Goal: Task Accomplishment & Management: Manage account settings

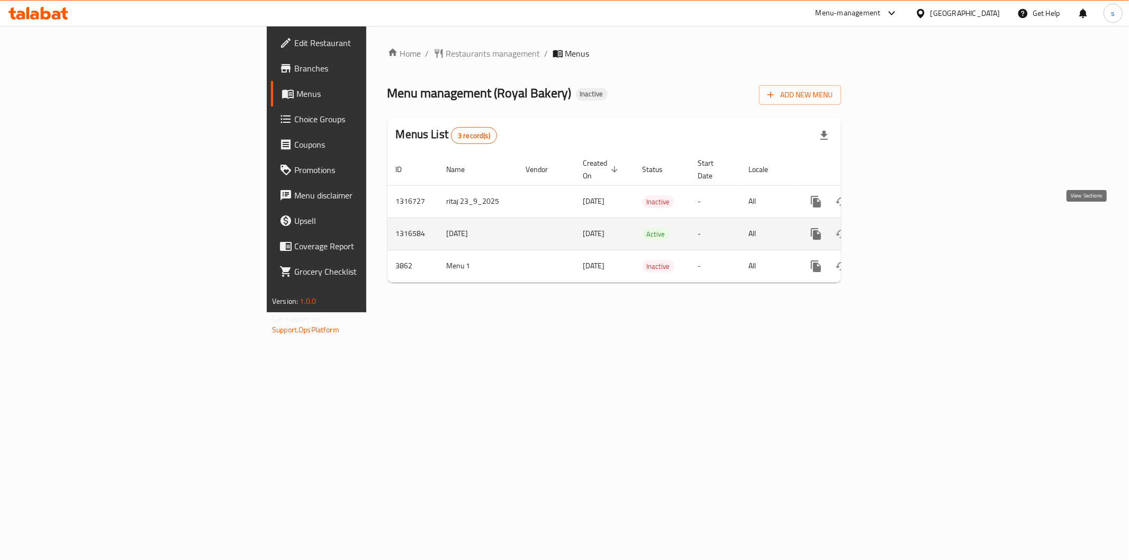
click at [899, 228] on icon "enhanced table" at bounding box center [892, 234] width 13 height 13
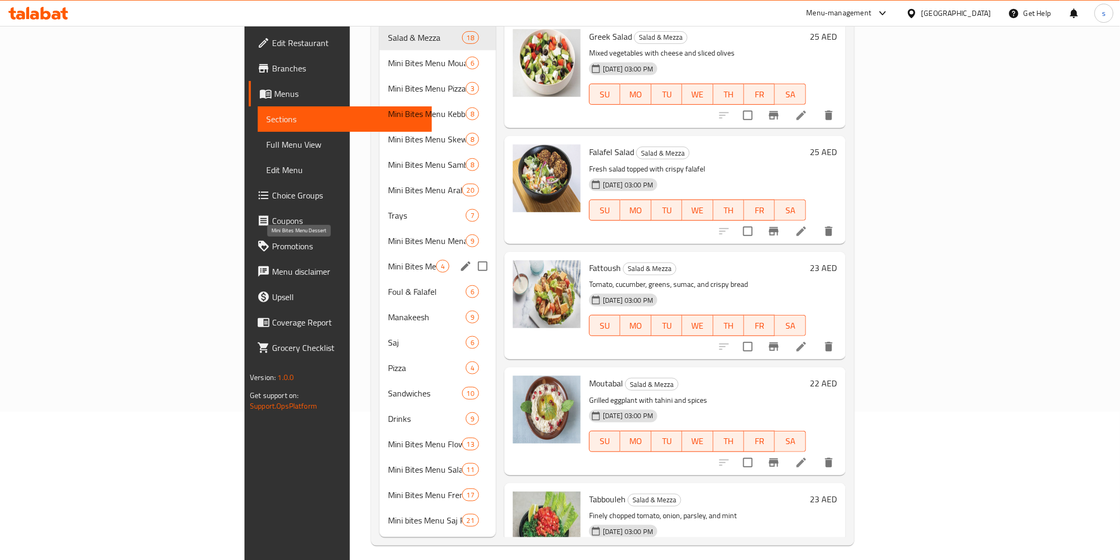
scroll to position [30, 0]
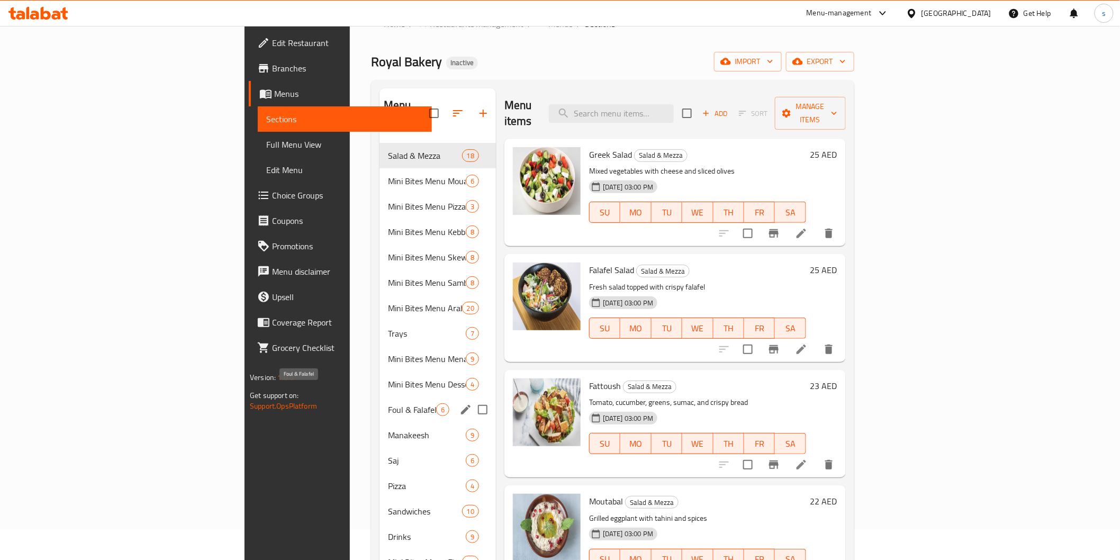
click at [388, 403] on span "Foul & Falafel" at bounding box center [412, 409] width 48 height 13
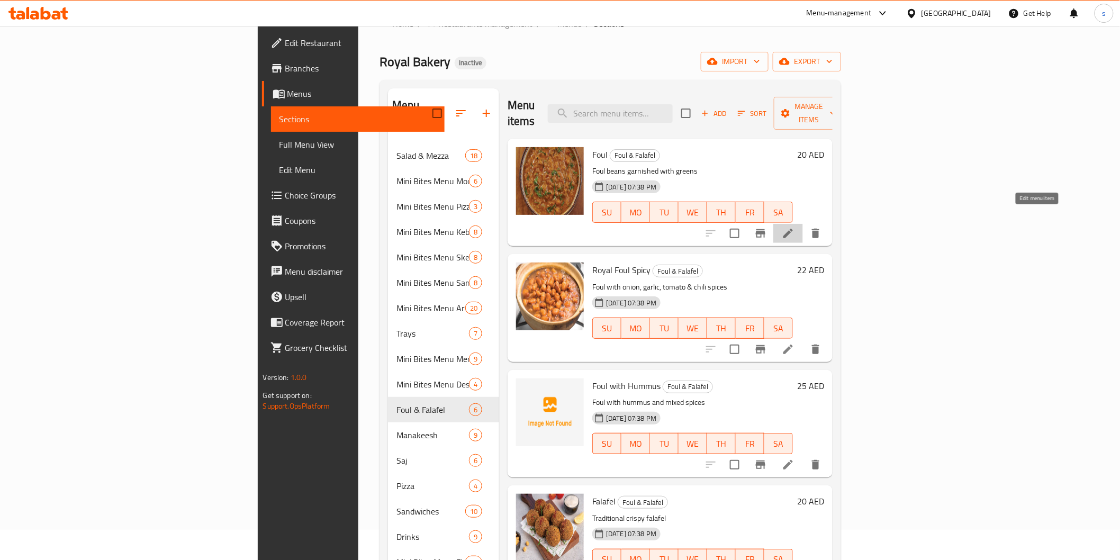
click at [795, 227] on icon at bounding box center [788, 233] width 13 height 13
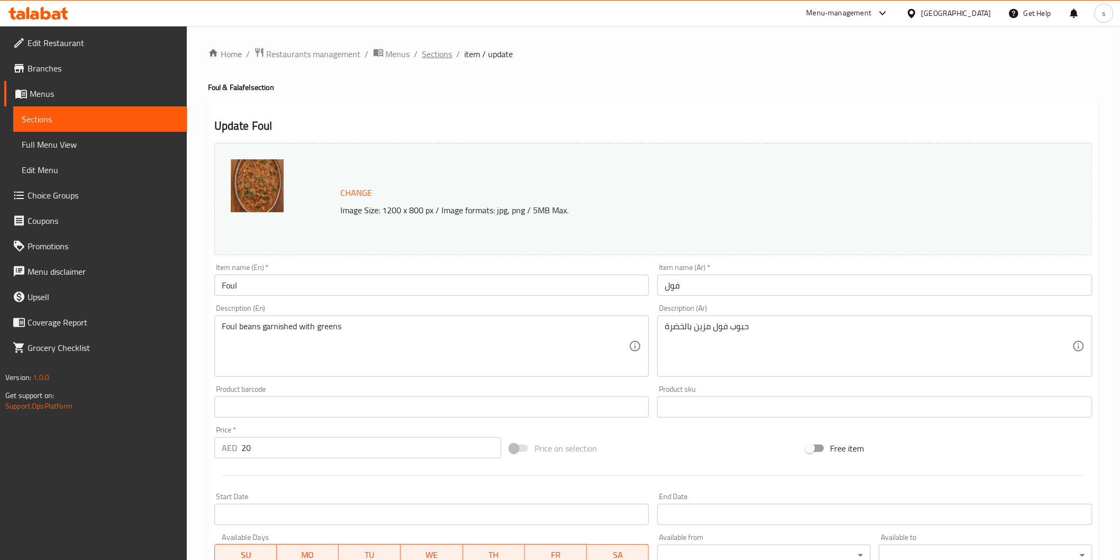
click at [431, 60] on span "Sections" at bounding box center [437, 54] width 30 height 13
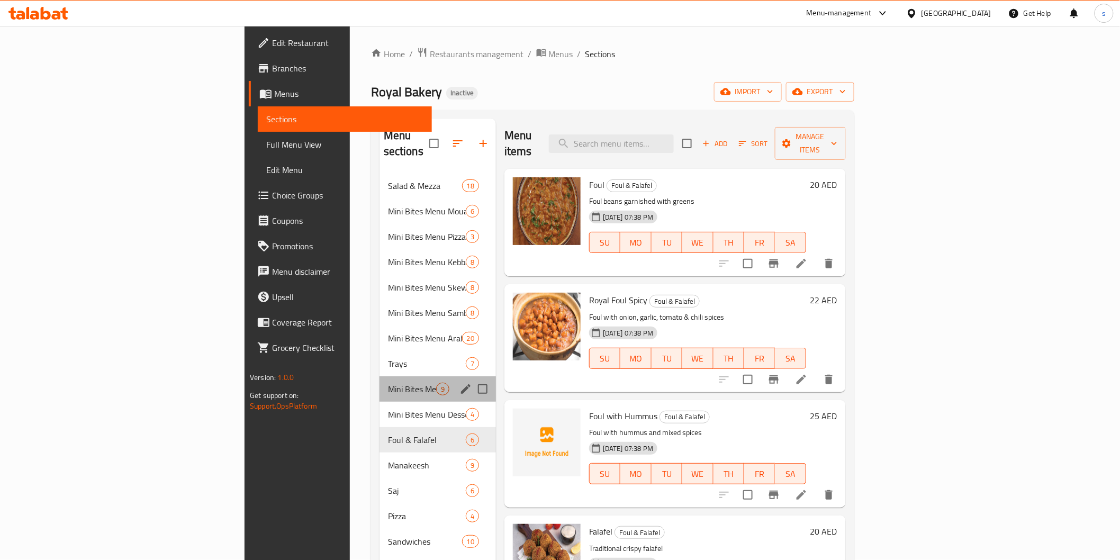
click at [380, 380] on div "Mini Bites Menu Menakish 9" at bounding box center [438, 388] width 116 height 25
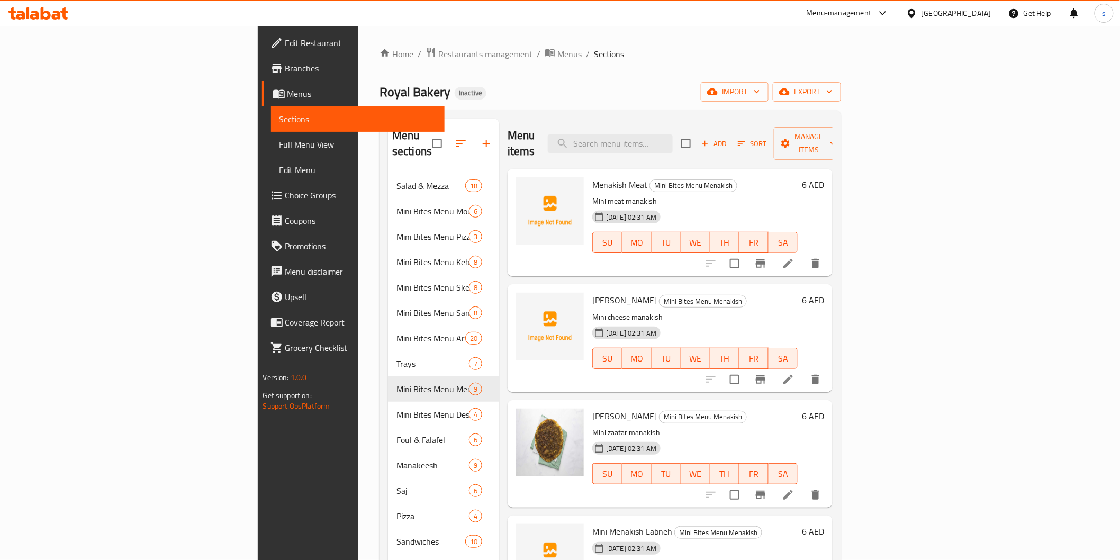
click at [759, 83] on div "Royal Bakery Inactive import export" at bounding box center [611, 92] width 462 height 20
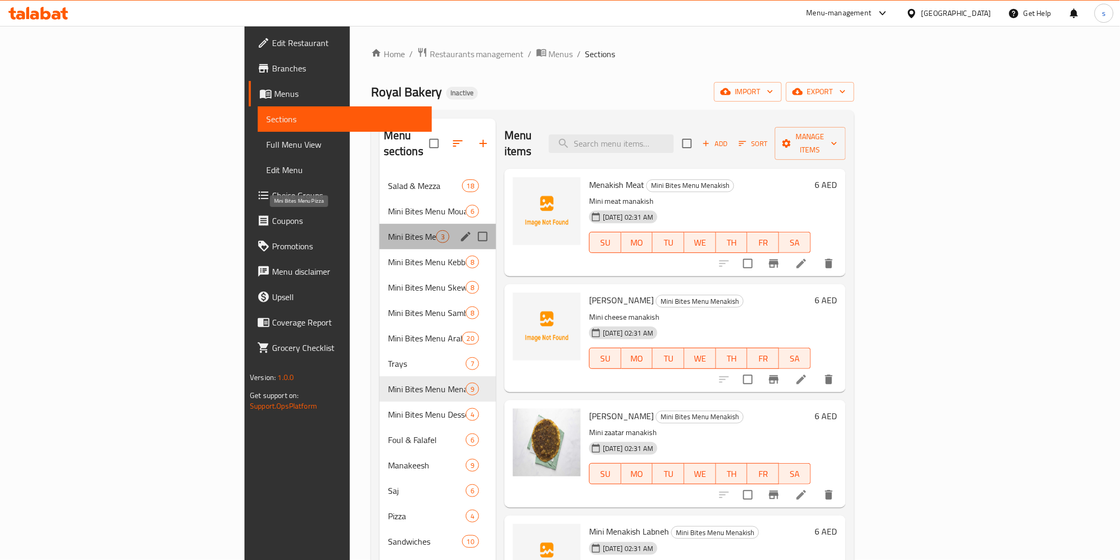
click at [388, 230] on span "Mini Bites Menu Pizza" at bounding box center [412, 236] width 48 height 13
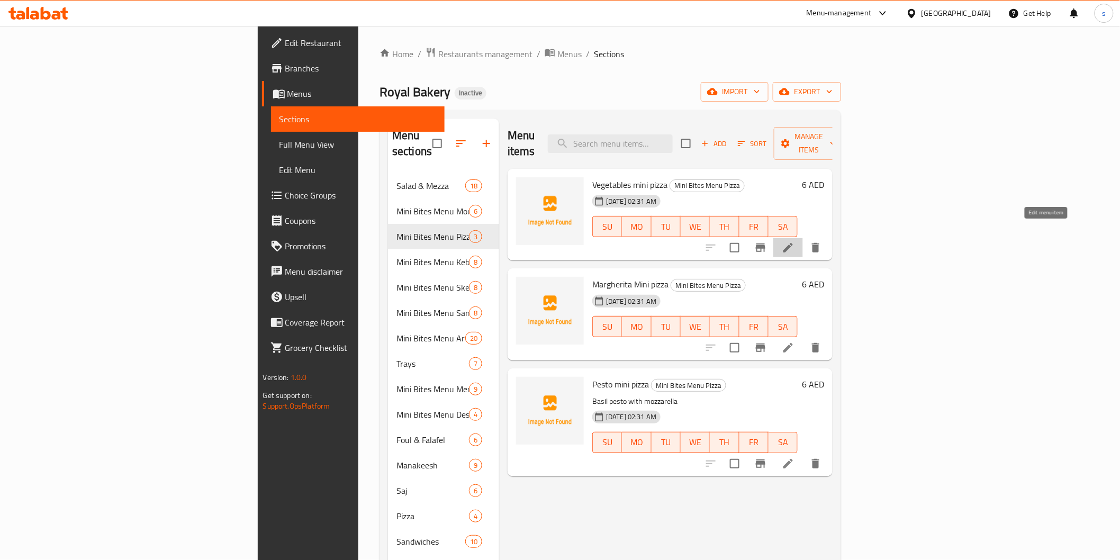
click at [795, 241] on icon at bounding box center [788, 247] width 13 height 13
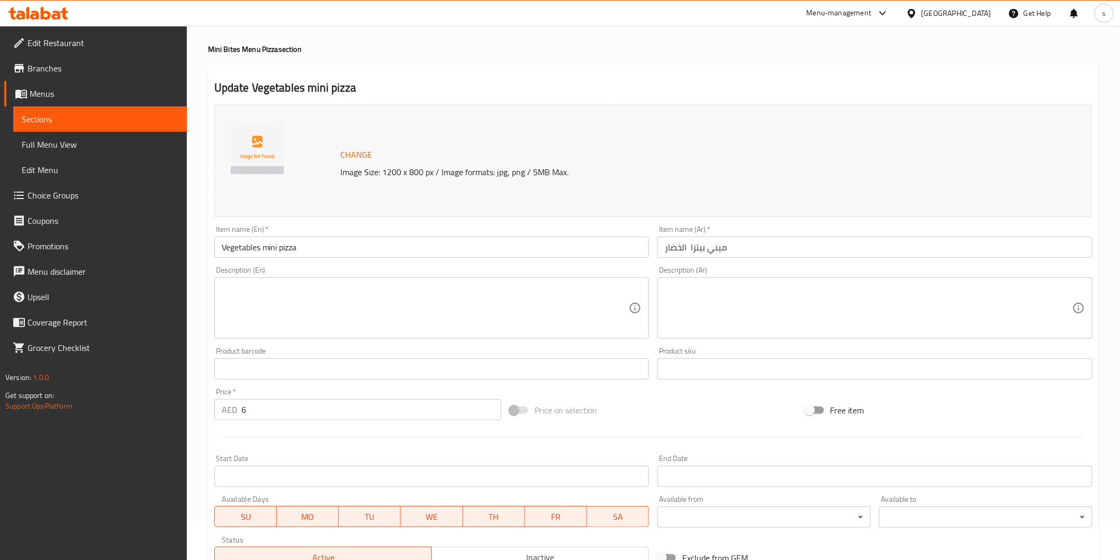
scroll to position [59, 0]
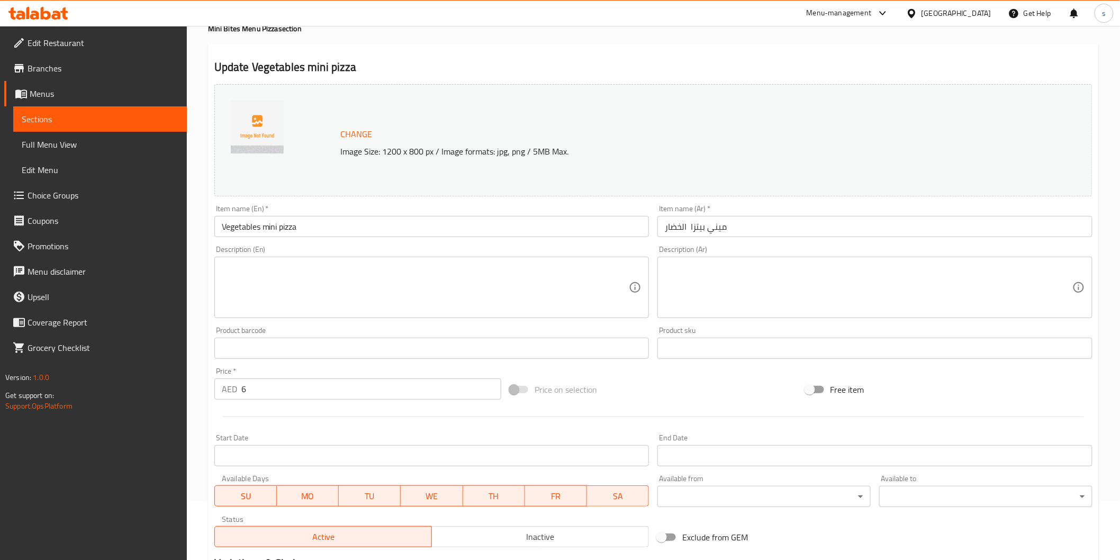
click at [292, 226] on input "Vegetables mini pizza" at bounding box center [431, 226] width 435 height 21
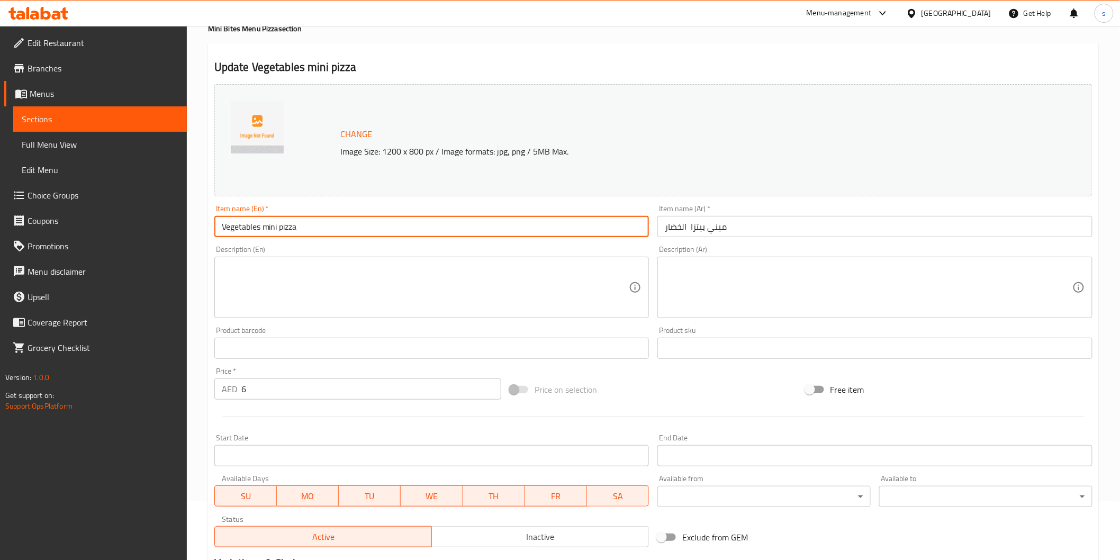
click at [292, 226] on input "Vegetables mini pizza" at bounding box center [431, 226] width 435 height 21
click at [53, 151] on span "Full Menu View" at bounding box center [100, 144] width 157 height 13
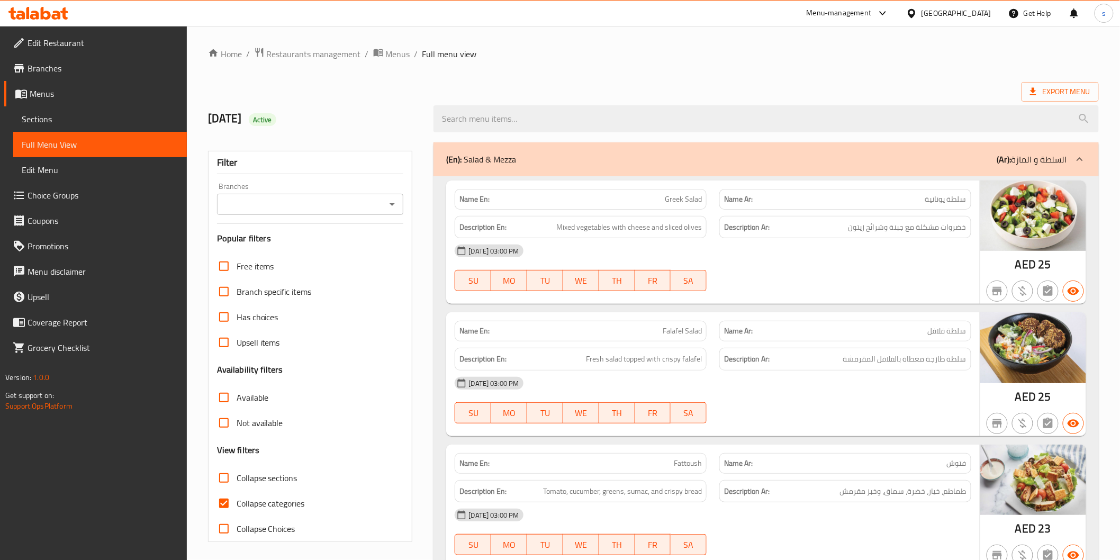
click at [598, 55] on ol "Home / Restaurants management / Menus / Full menu view" at bounding box center [653, 54] width 891 height 14
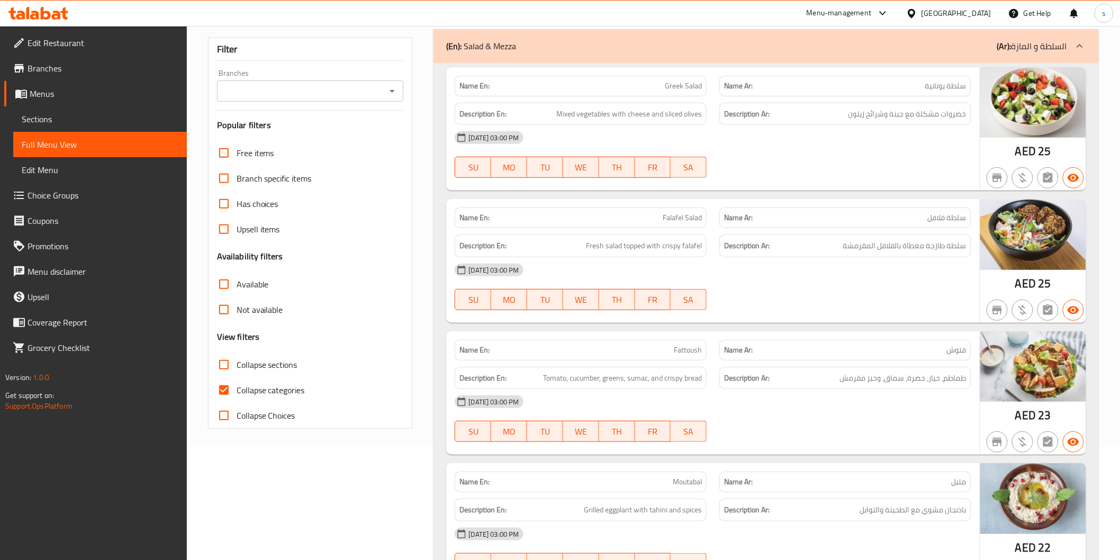
scroll to position [118, 0]
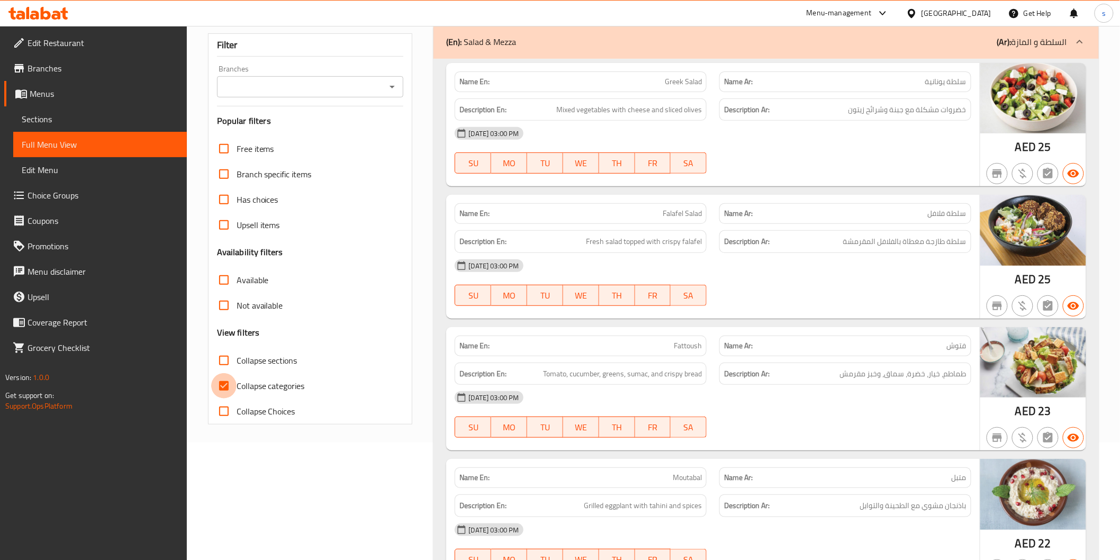
click at [233, 385] on input "Collapse categories" at bounding box center [223, 385] width 25 height 25
checkbox input "false"
click at [61, 109] on link "Sections" at bounding box center [100, 118] width 174 height 25
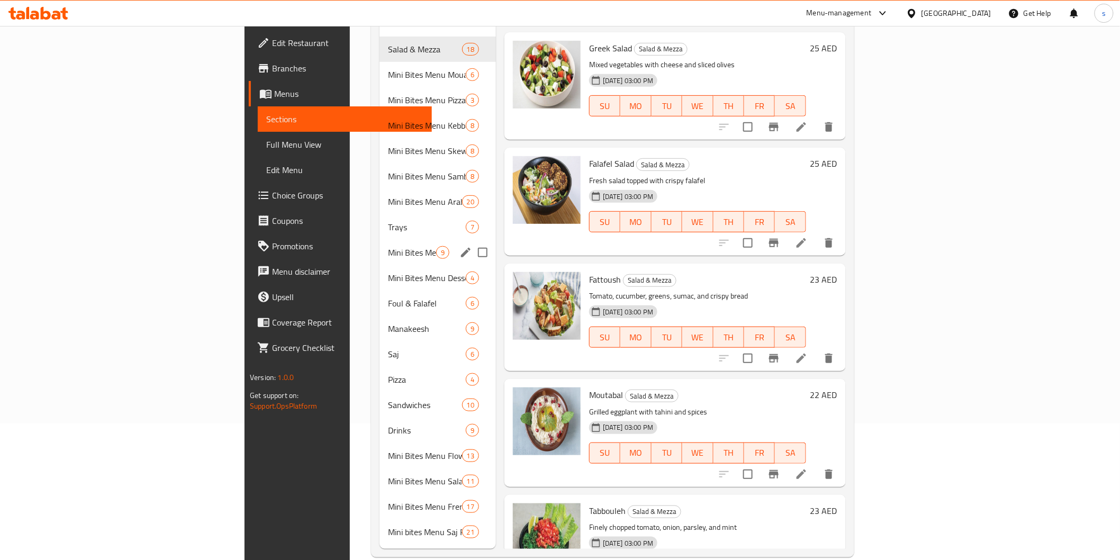
scroll to position [148, 0]
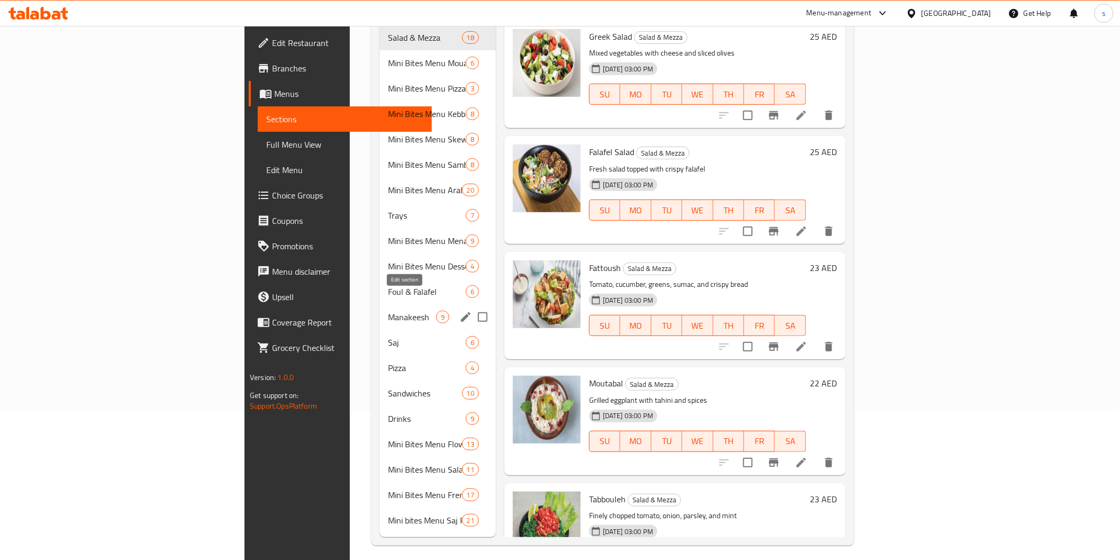
click at [459, 311] on icon "edit" at bounding box center [465, 317] width 13 height 13
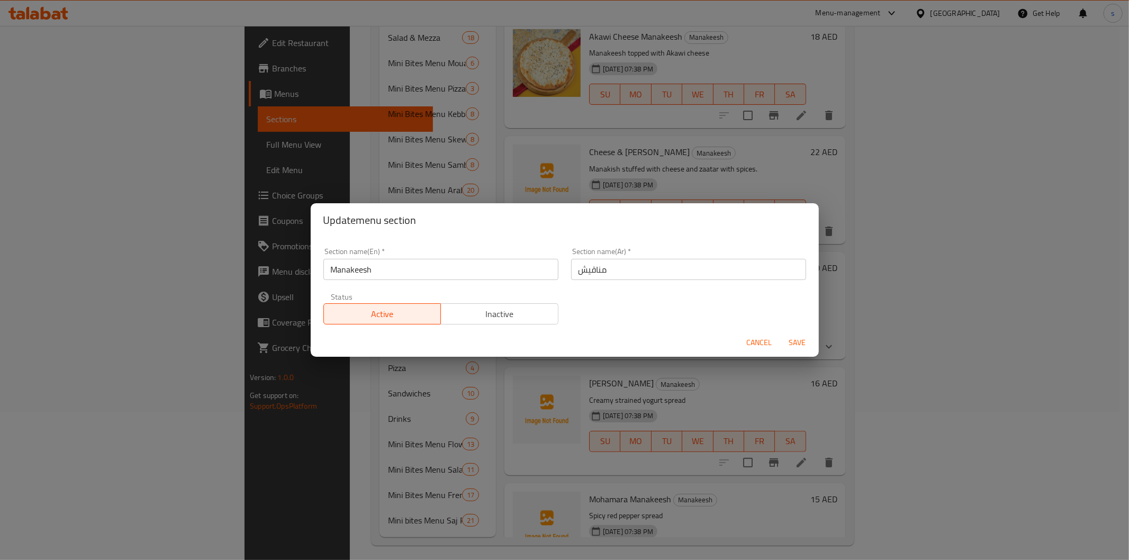
click at [415, 382] on div "Update menu section Section name(En)   * Manakeesh Section name(En) * Section n…" at bounding box center [564, 280] width 1129 height 560
click at [273, 297] on div "Update menu section Section name(En)   * Manakeesh Section name(En) * Section n…" at bounding box center [564, 280] width 1129 height 560
click at [763, 339] on span "Cancel" at bounding box center [759, 342] width 25 height 13
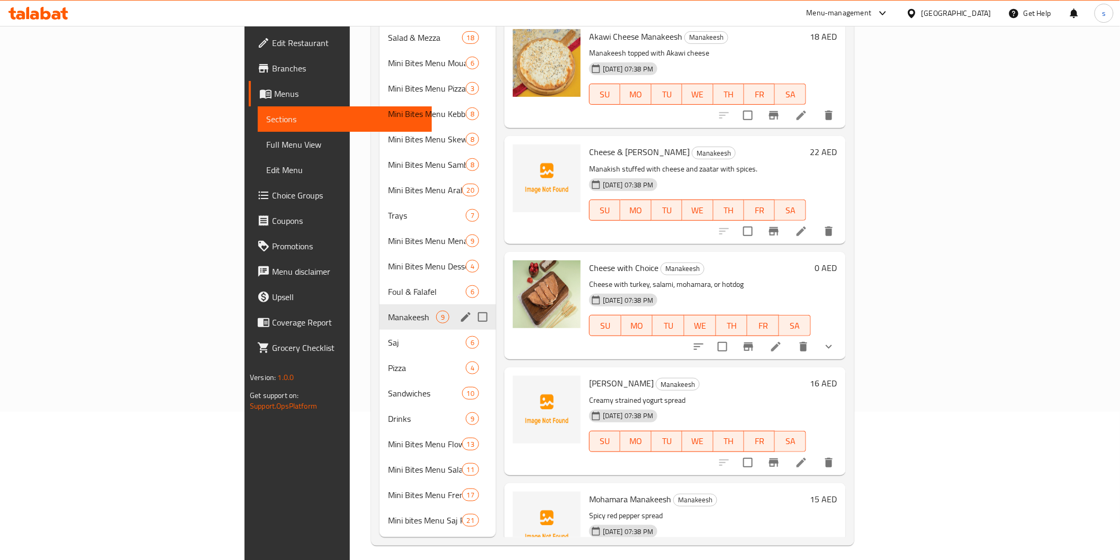
click at [380, 304] on div "Manakeesh 9" at bounding box center [438, 316] width 116 height 25
click at [437, 312] on span "9" at bounding box center [443, 317] width 12 height 10
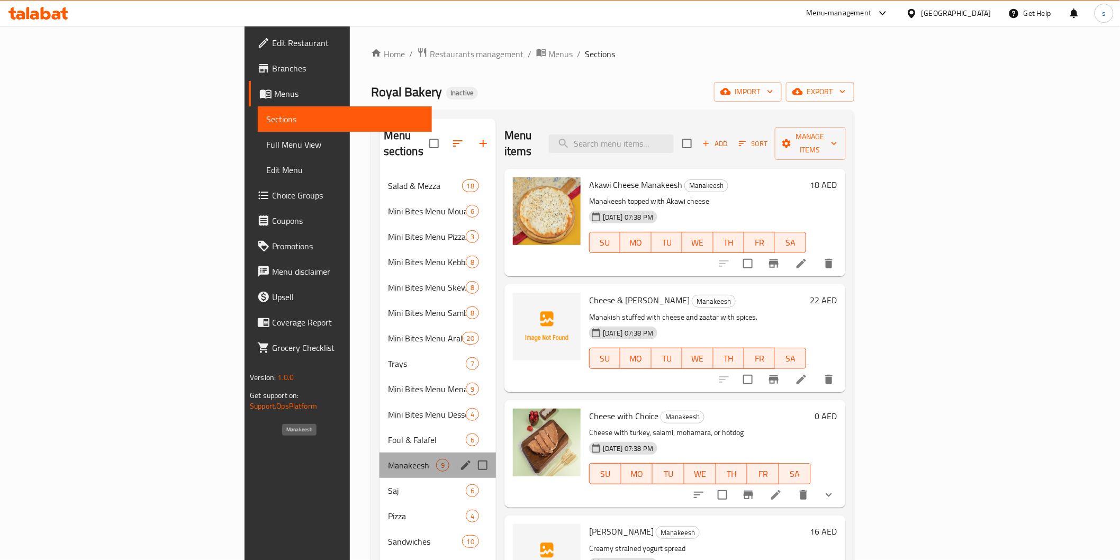
click at [388, 459] on span "Manakeesh" at bounding box center [412, 465] width 48 height 13
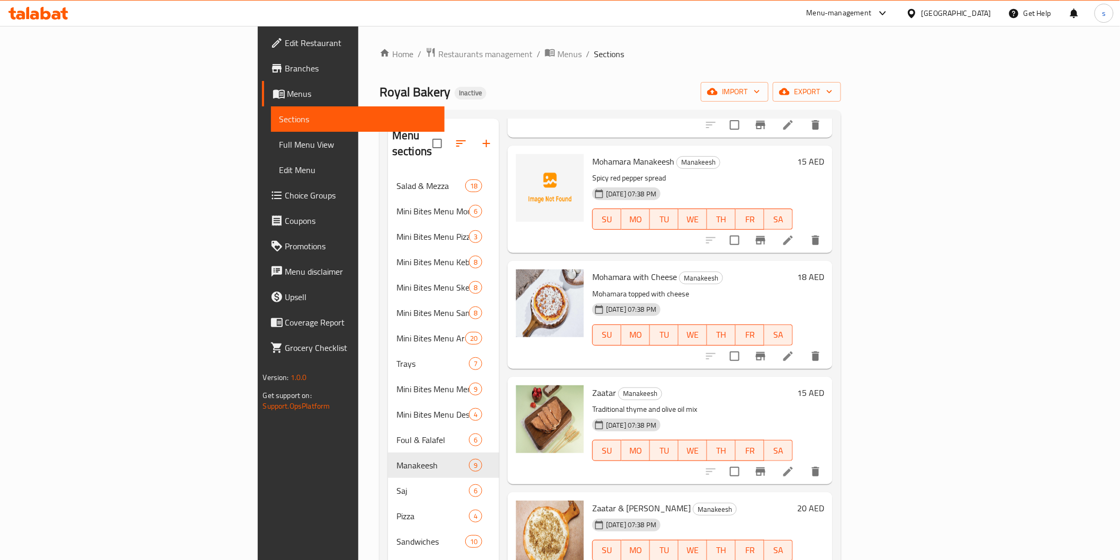
scroll to position [490, 0]
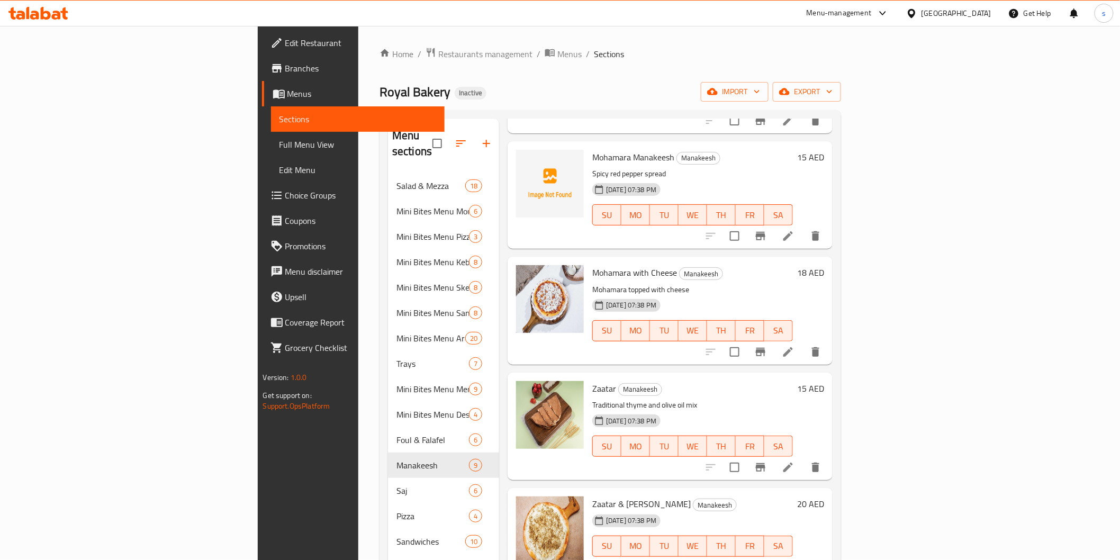
click at [795, 560] on icon at bounding box center [788, 567] width 13 height 13
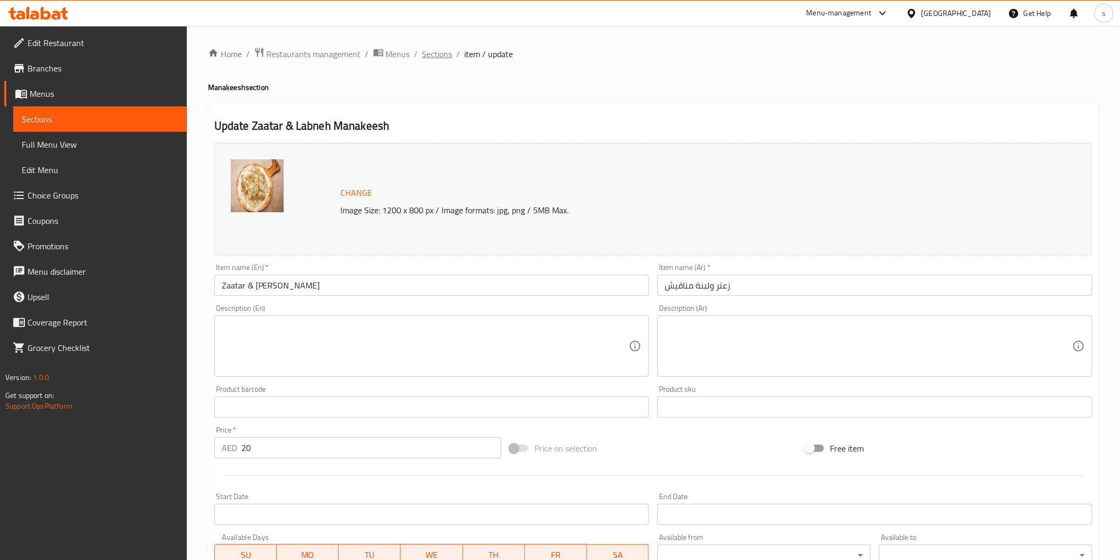
click at [437, 48] on span "Sections" at bounding box center [437, 54] width 30 height 13
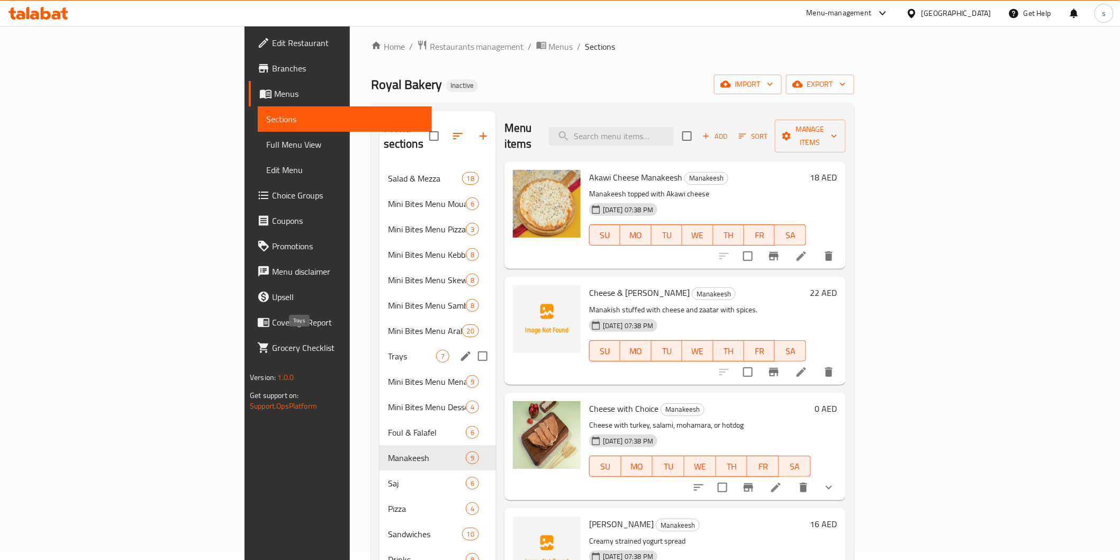
scroll to position [59, 0]
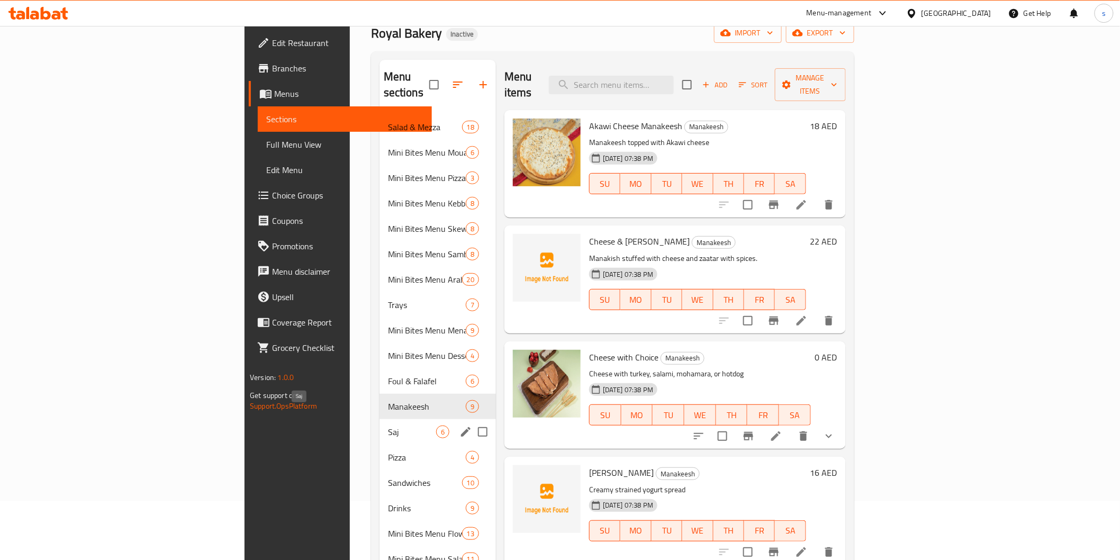
click at [388, 426] on span "Saj" at bounding box center [412, 432] width 48 height 13
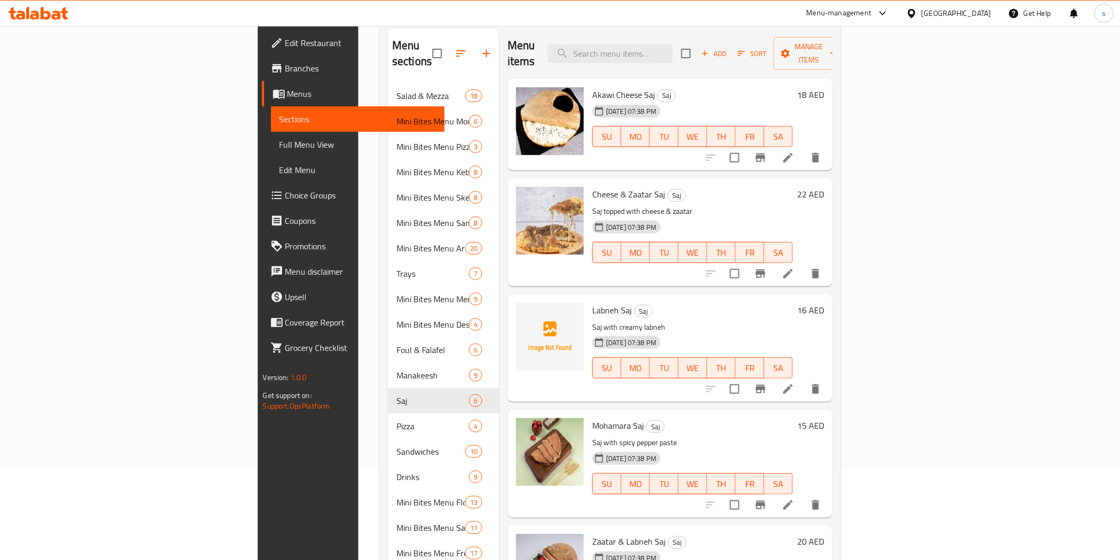
scroll to position [89, 0]
click at [797, 102] on div "[DATE] 07:38 PM SU MO TU WE TH FR SA" at bounding box center [692, 130] width 209 height 57
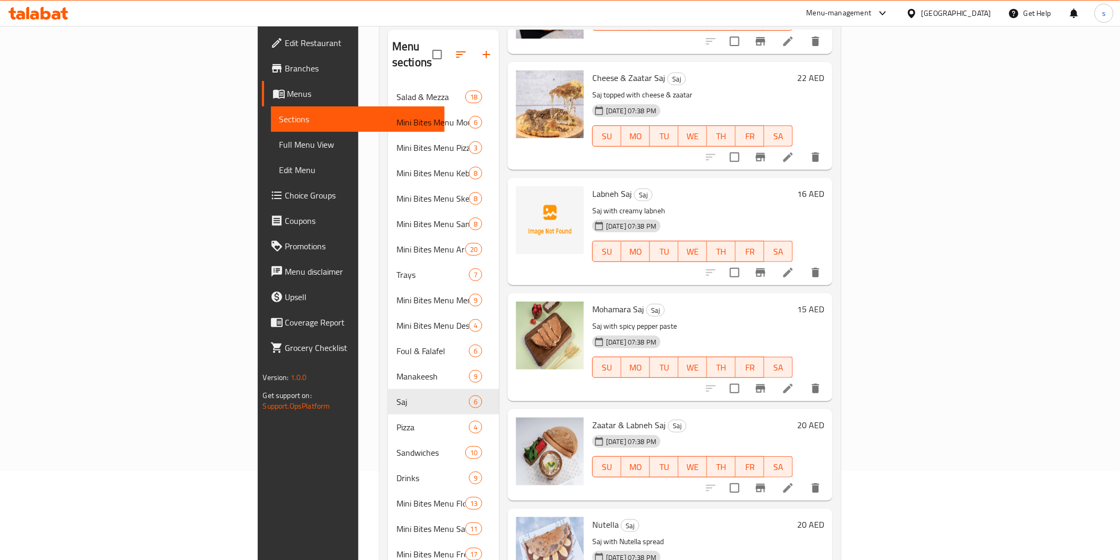
scroll to position [128, 0]
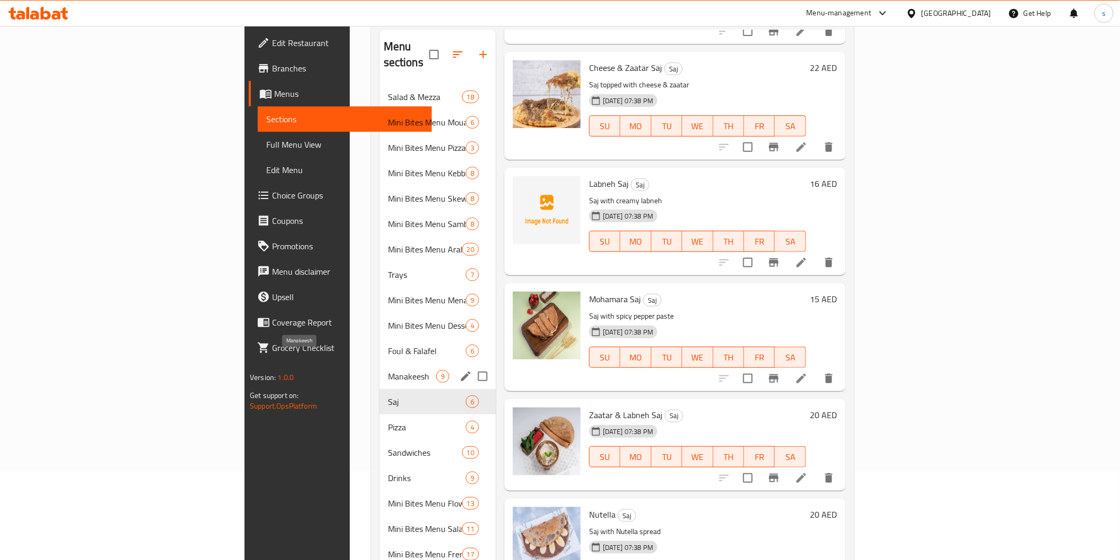
click at [388, 370] on span "Manakeesh" at bounding box center [412, 376] width 48 height 13
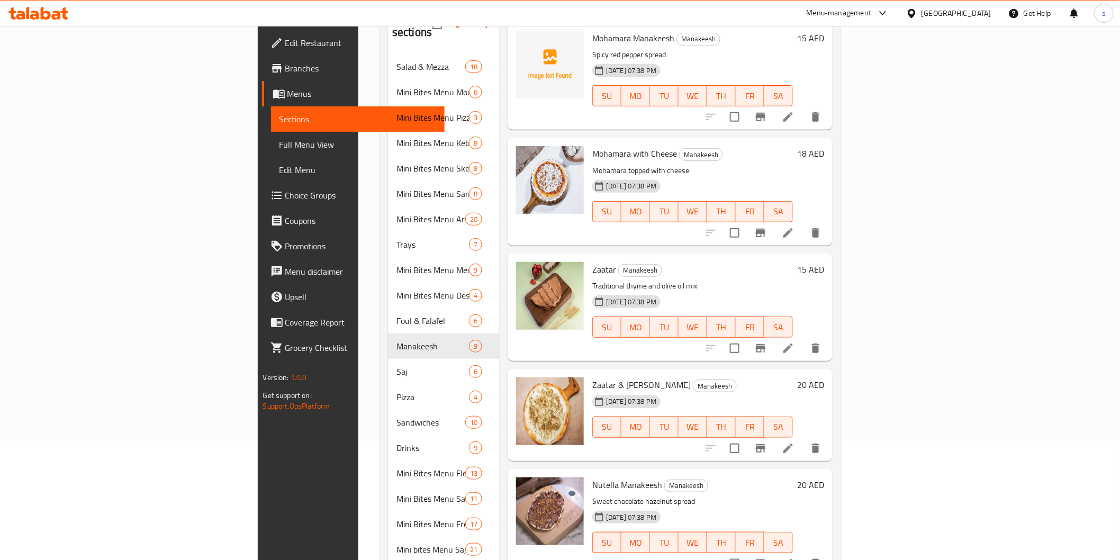
scroll to position [148, 0]
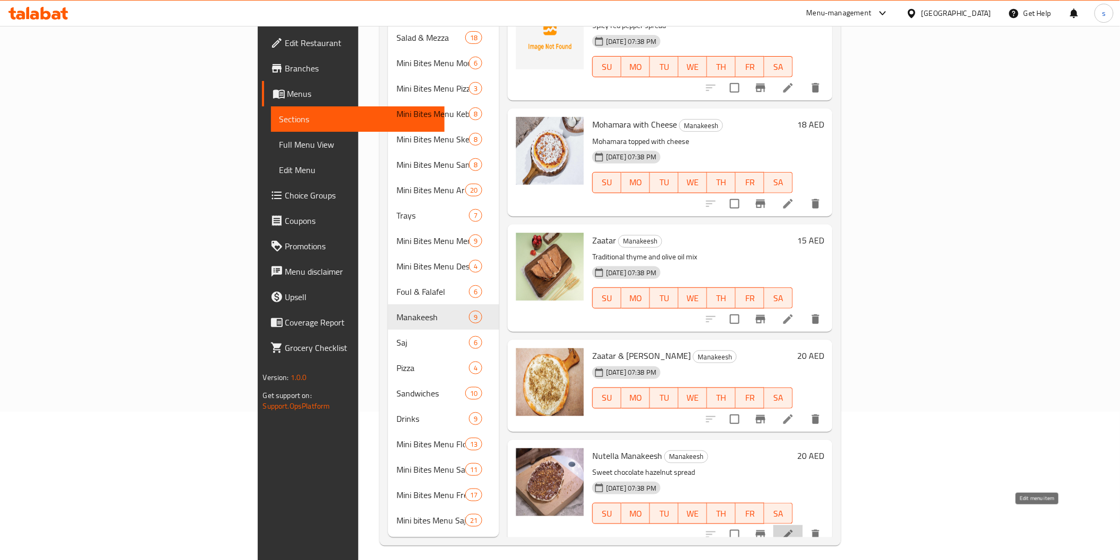
click at [795, 528] on icon at bounding box center [788, 534] width 13 height 13
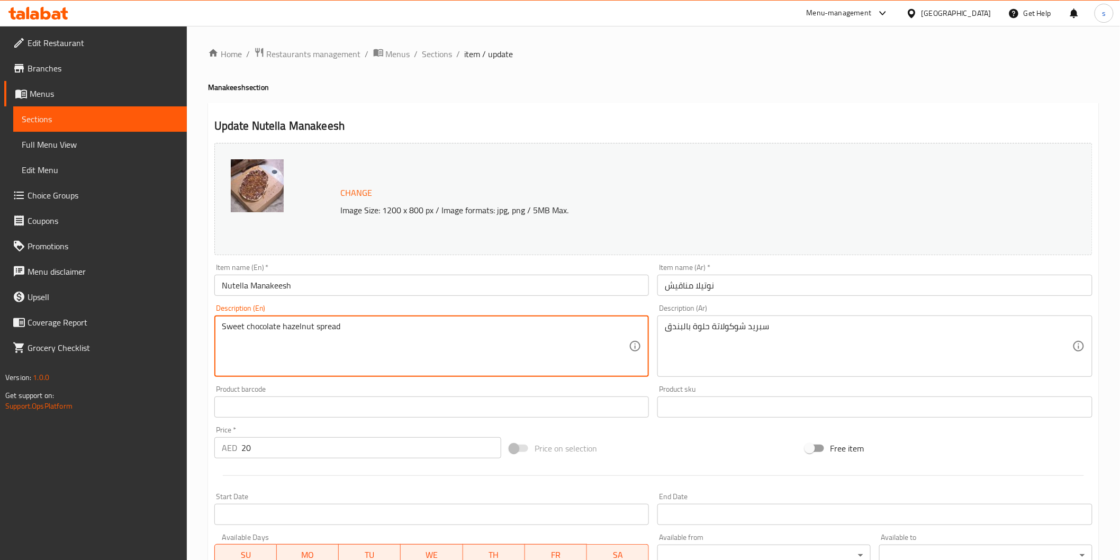
click at [420, 327] on textarea "Sweet chocolate hazelnut spread" at bounding box center [426, 346] width 408 height 50
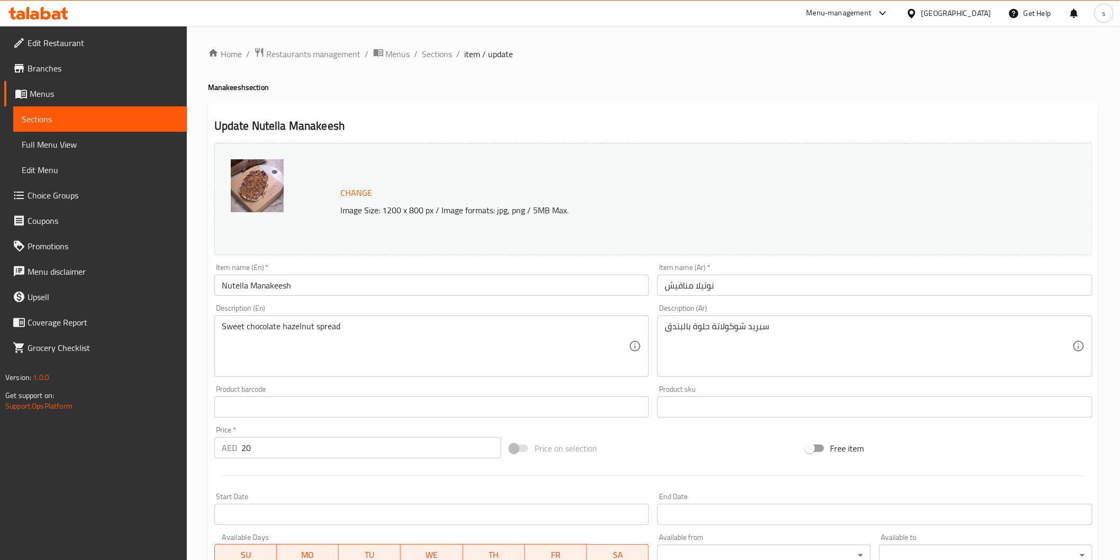
click at [437, 54] on span "Sections" at bounding box center [437, 54] width 30 height 13
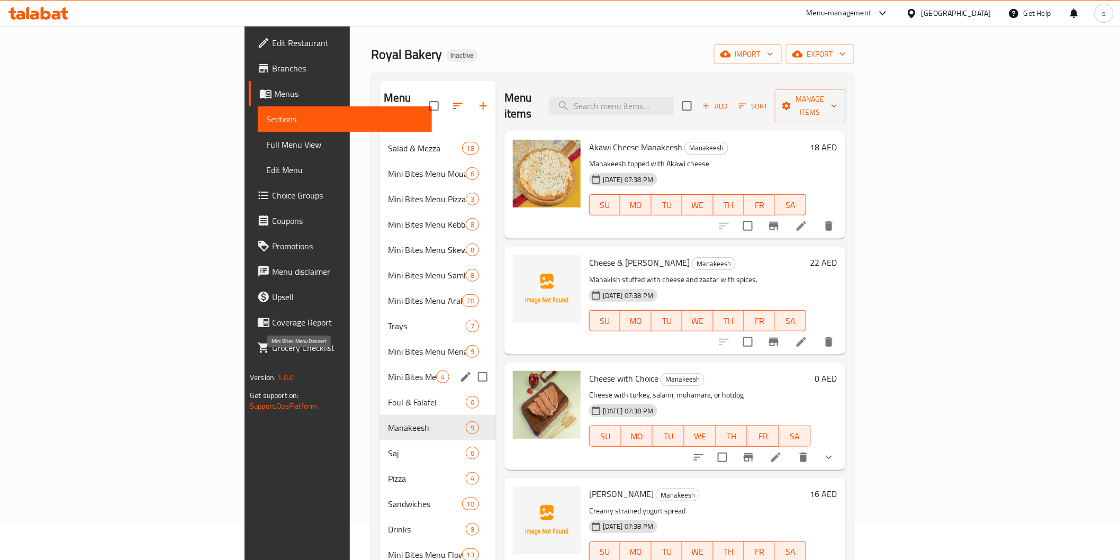
scroll to position [59, 0]
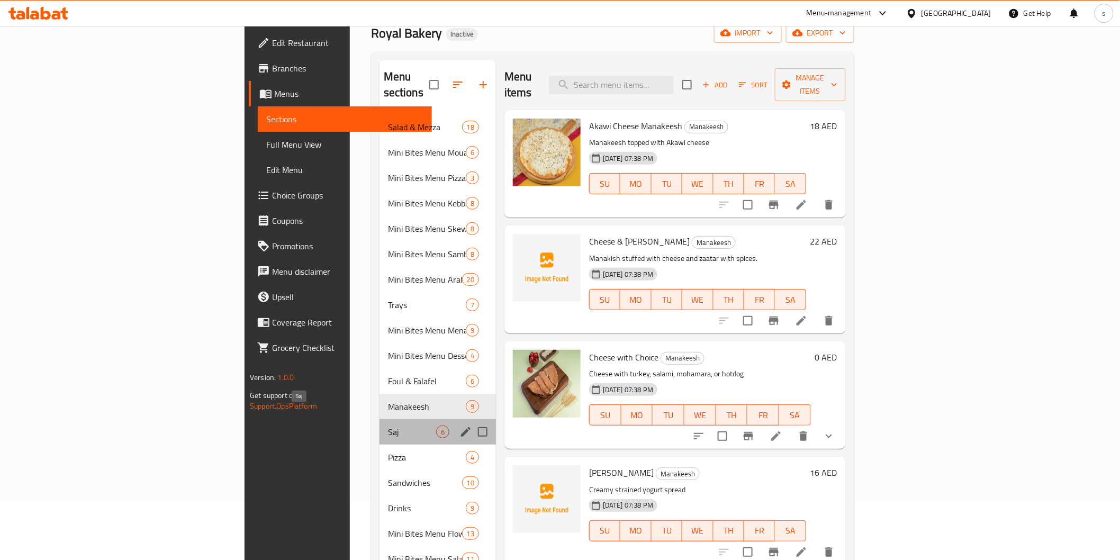
click at [388, 426] on span "Saj" at bounding box center [412, 432] width 48 height 13
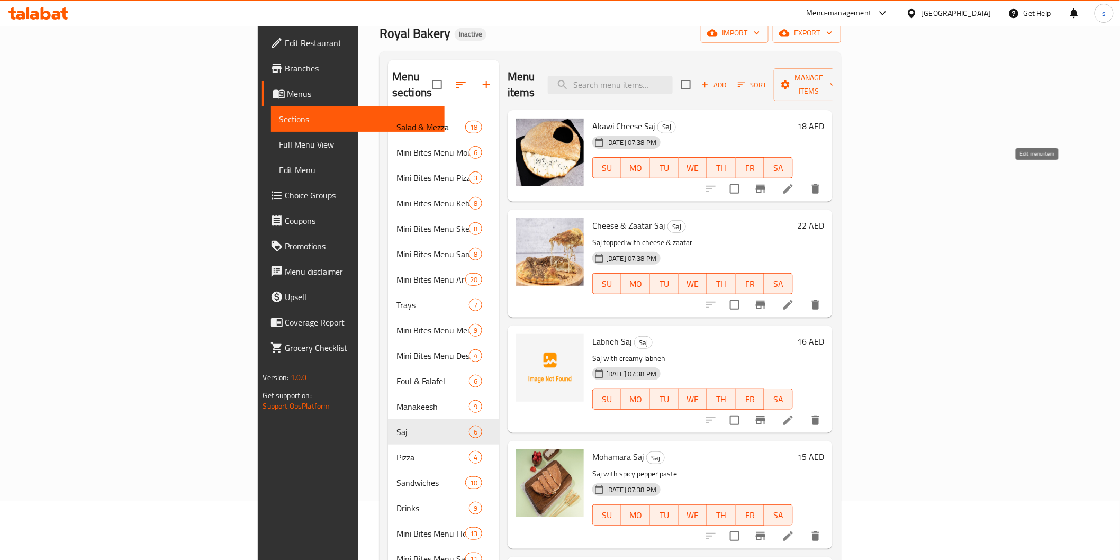
click at [795, 183] on icon at bounding box center [788, 189] width 13 height 13
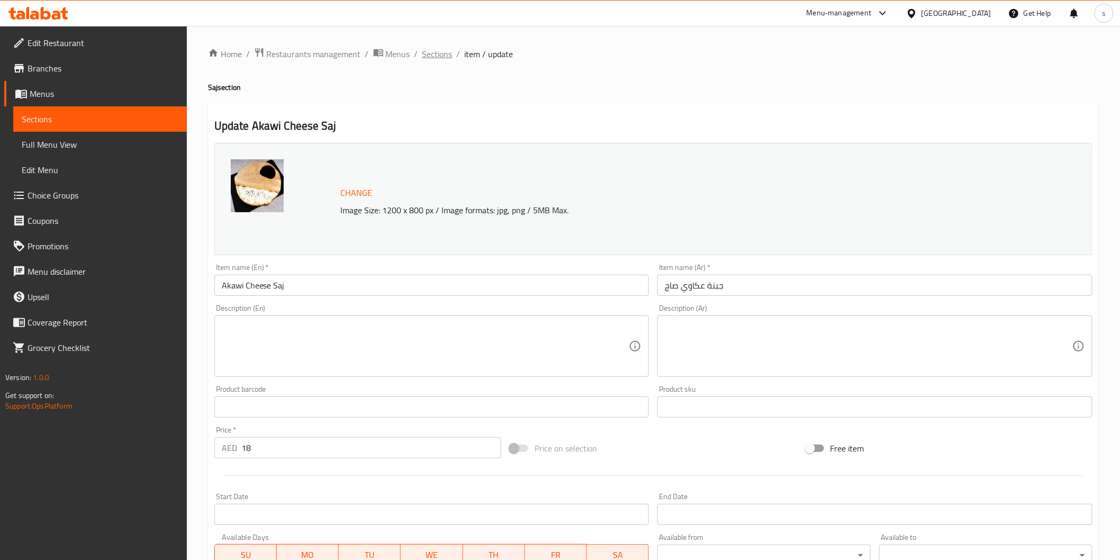
click at [444, 48] on span "Sections" at bounding box center [437, 54] width 30 height 13
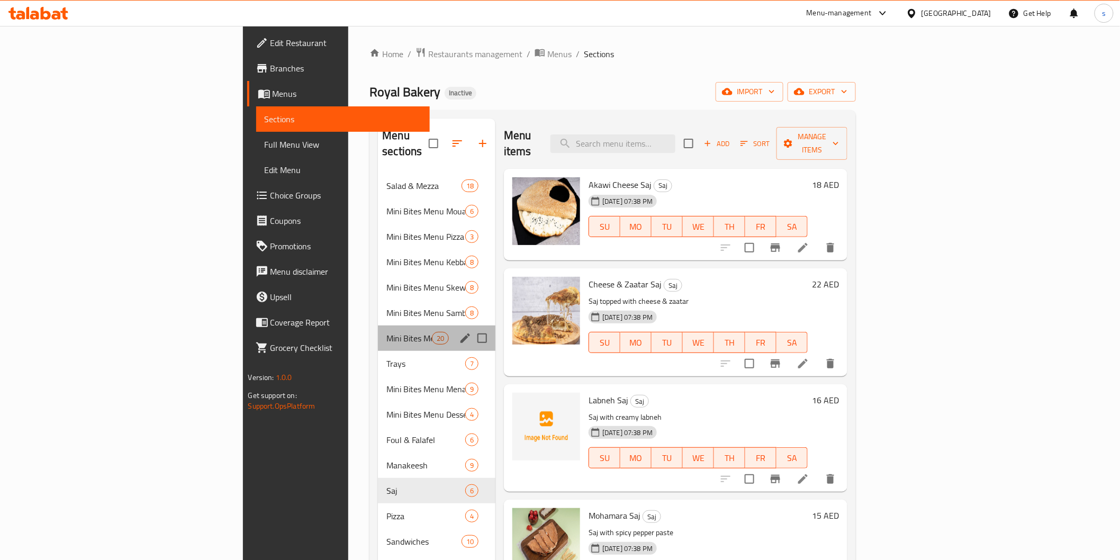
click at [378, 330] on div "Mini Bites Menu Arabic Bread 20" at bounding box center [437, 338] width 118 height 25
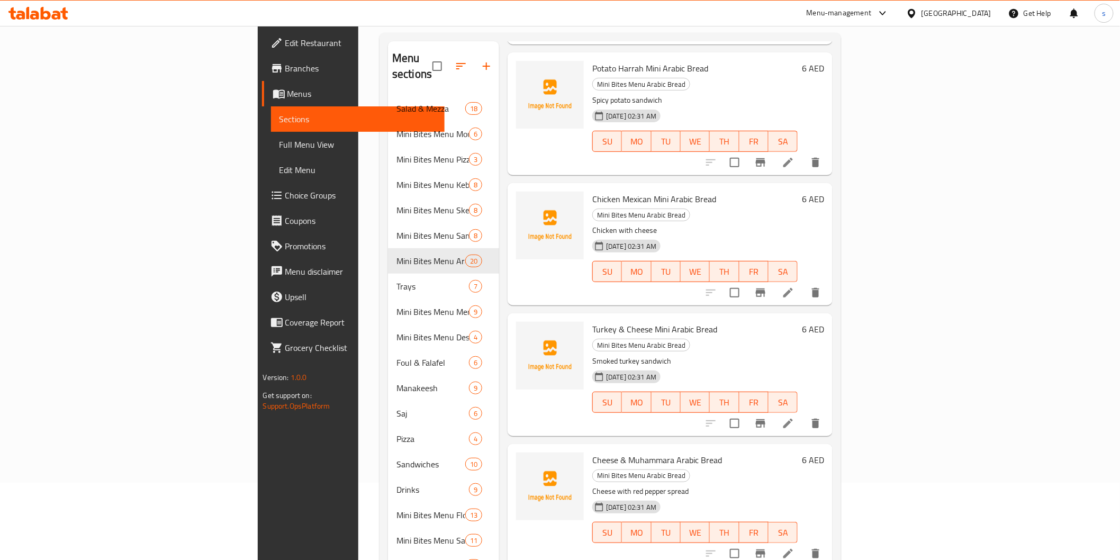
scroll to position [148, 0]
